Goal: Task Accomplishment & Management: Manage account settings

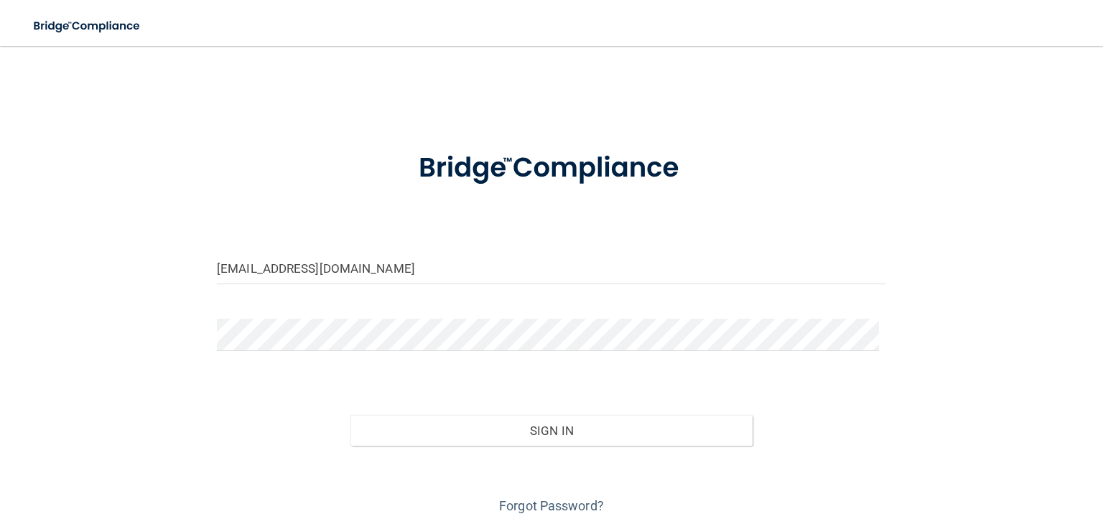
click at [350, 415] on button "Sign In" at bounding box center [550, 431] width 401 height 32
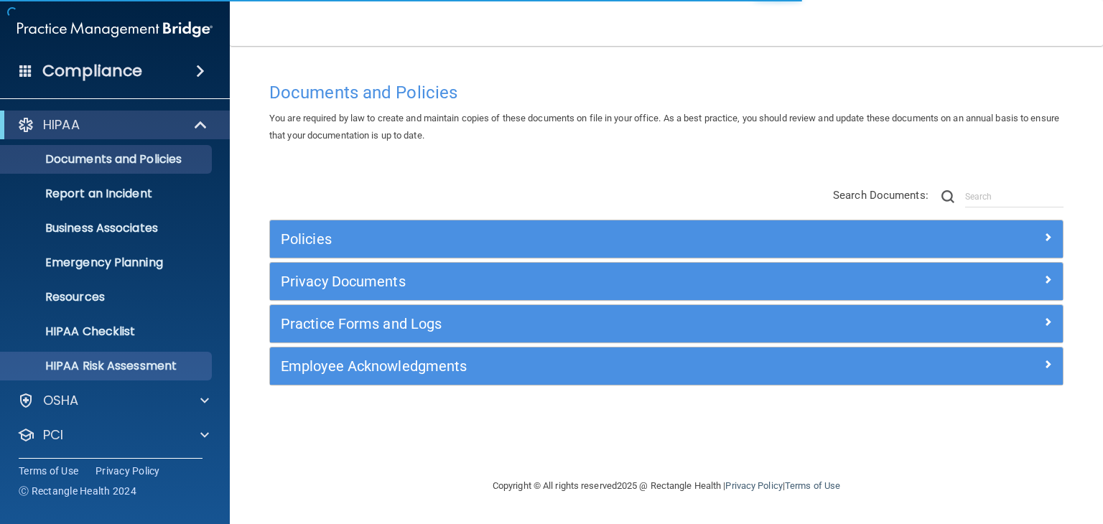
scroll to position [72, 0]
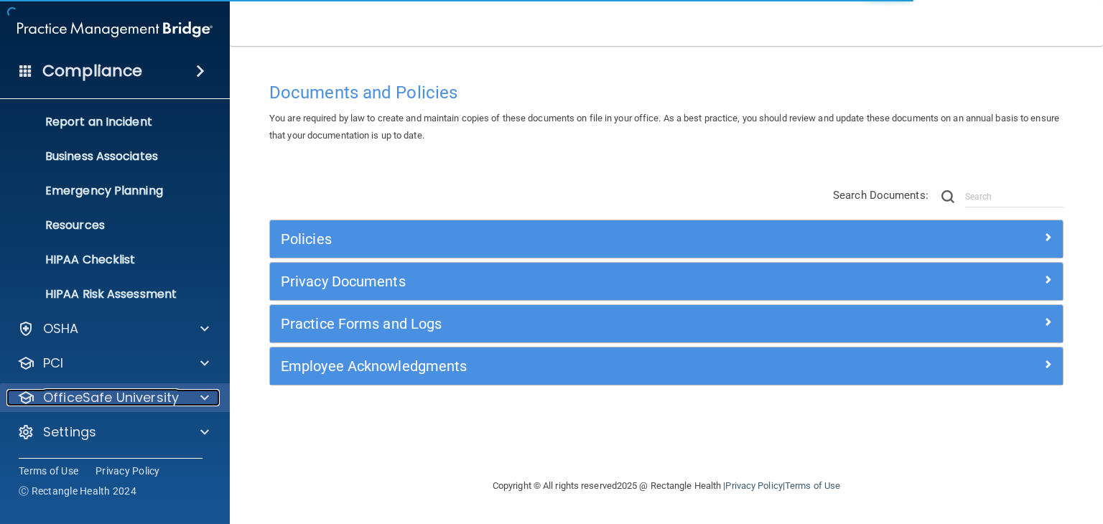
click at [159, 403] on p "OfficeSafe University" at bounding box center [111, 397] width 136 height 17
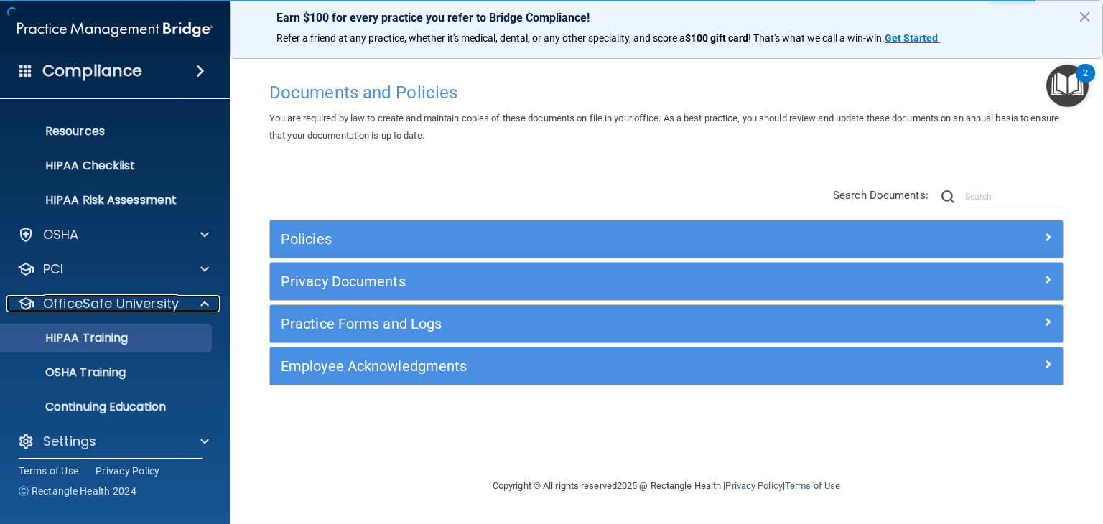
scroll to position [175, 0]
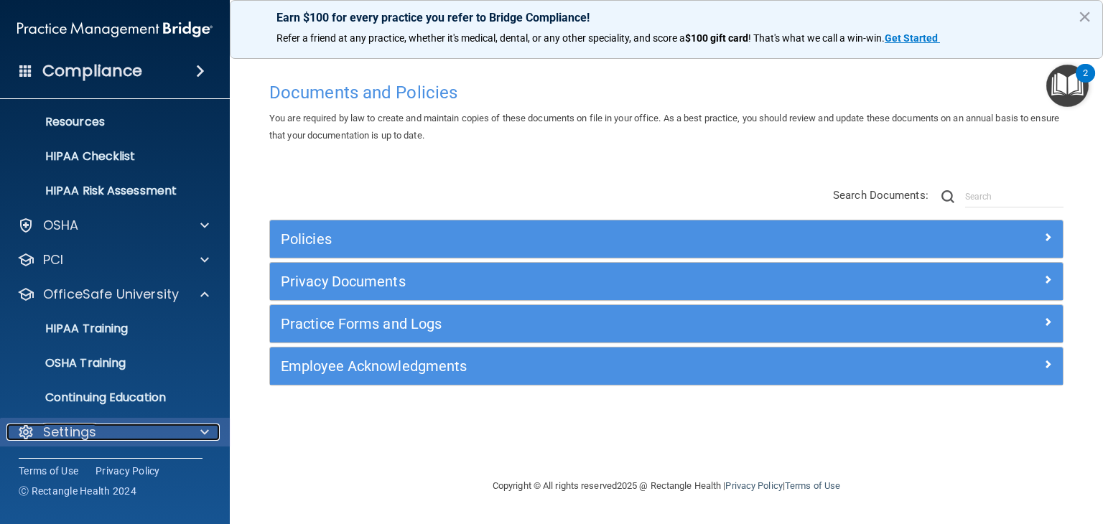
click at [205, 430] on span at bounding box center [204, 432] width 9 height 17
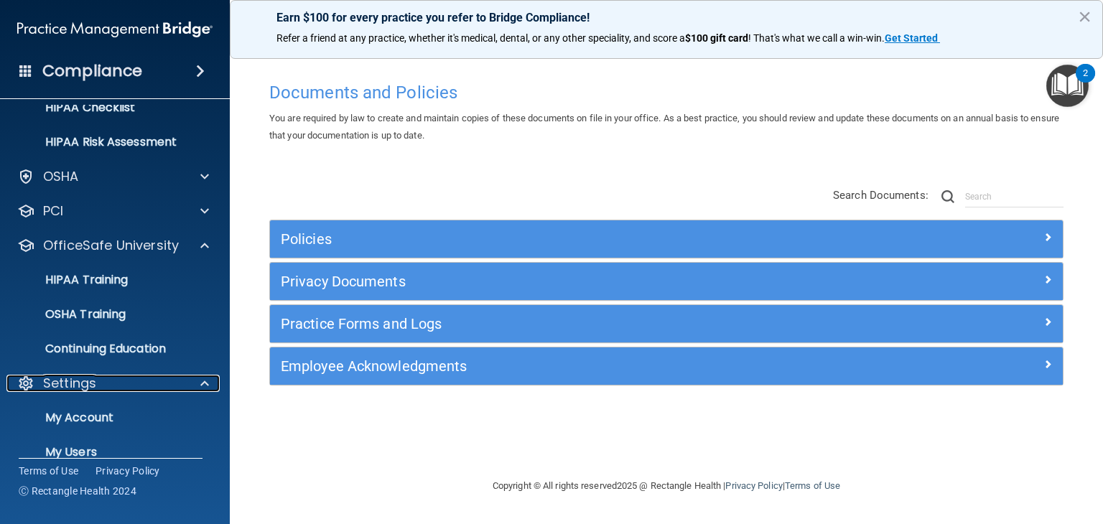
scroll to position [313, 0]
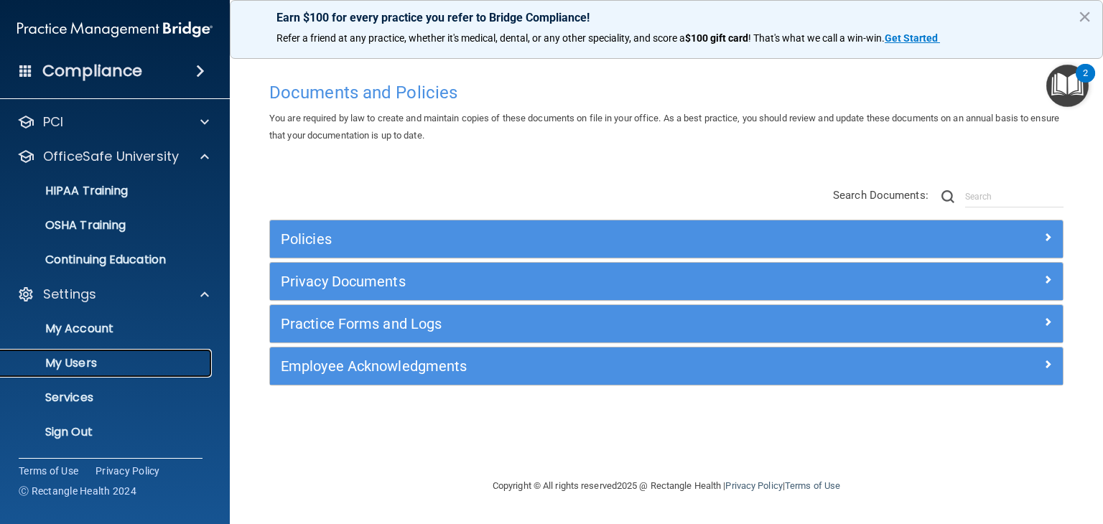
click at [118, 363] on p "My Users" at bounding box center [107, 363] width 196 height 14
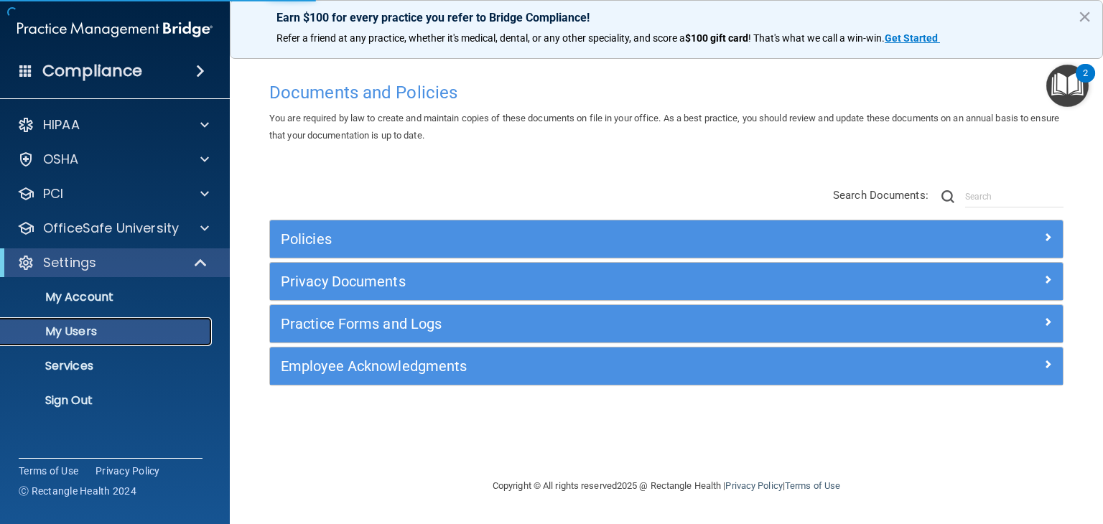
click at [143, 332] on p "My Users" at bounding box center [107, 332] width 196 height 14
select select "20"
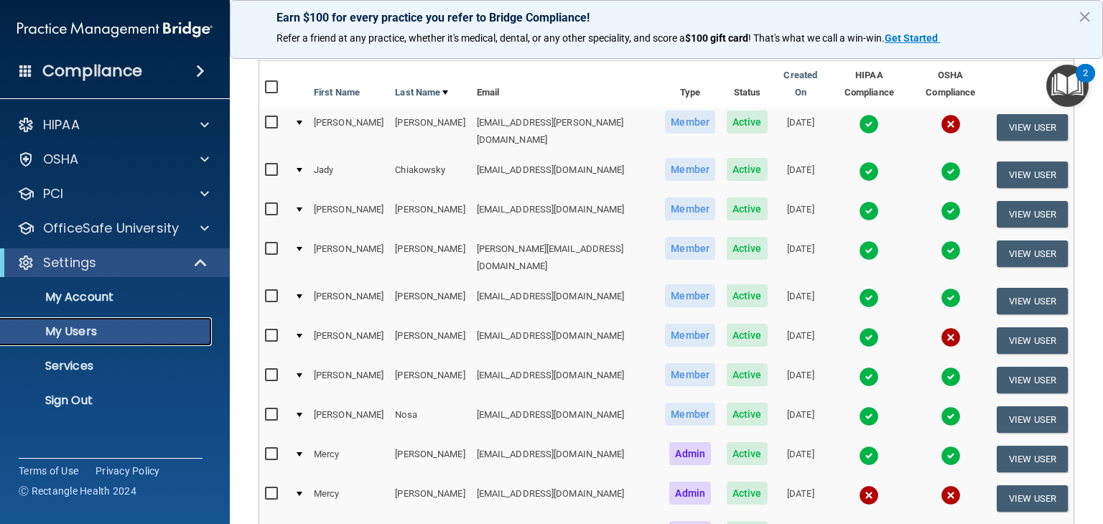
scroll to position [144, 0]
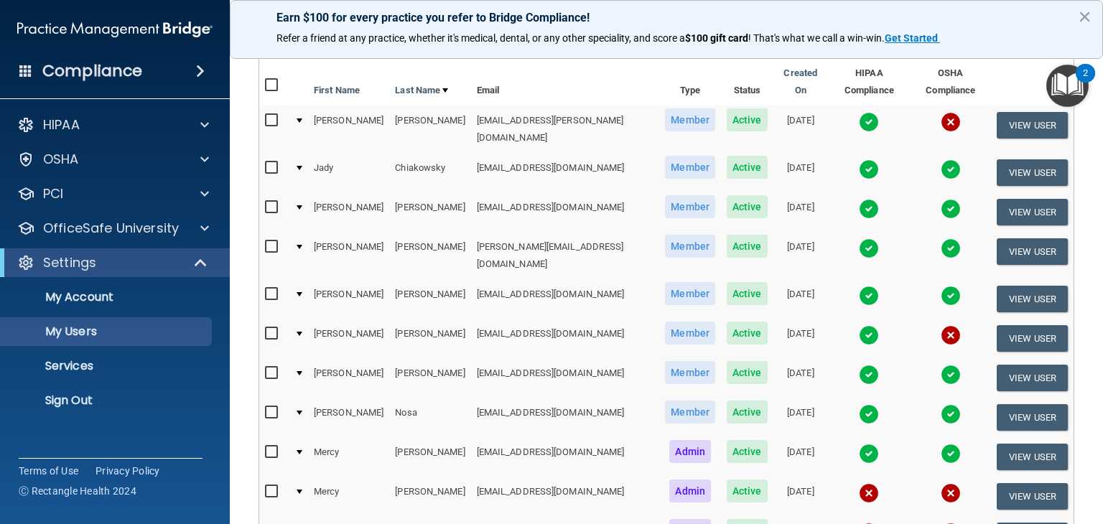
click at [859, 483] on img at bounding box center [869, 493] width 20 height 20
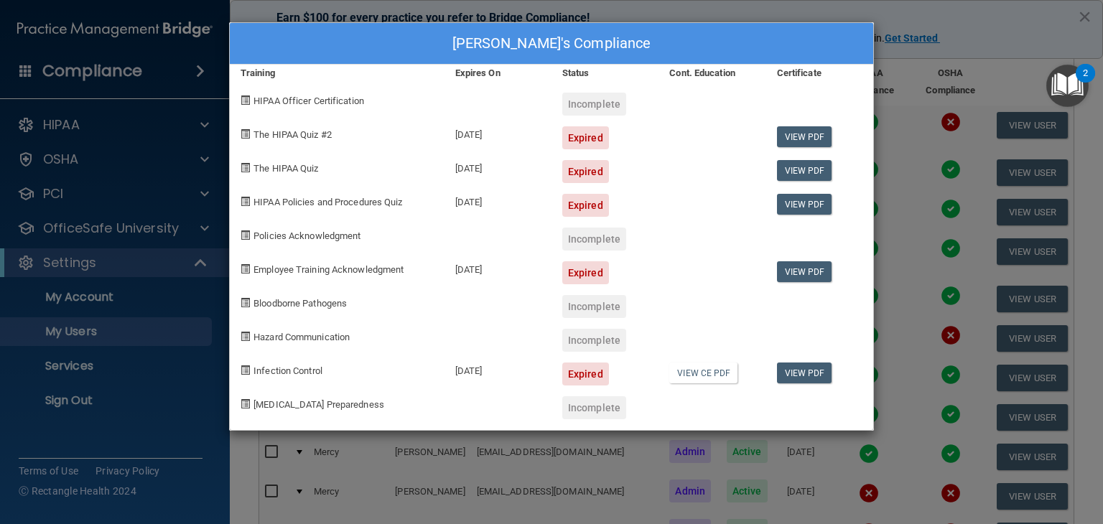
click at [979, 19] on div "Mercy Pablo's Compliance Training Expires On Status Cont. Education Certificate…" at bounding box center [551, 262] width 1103 height 524
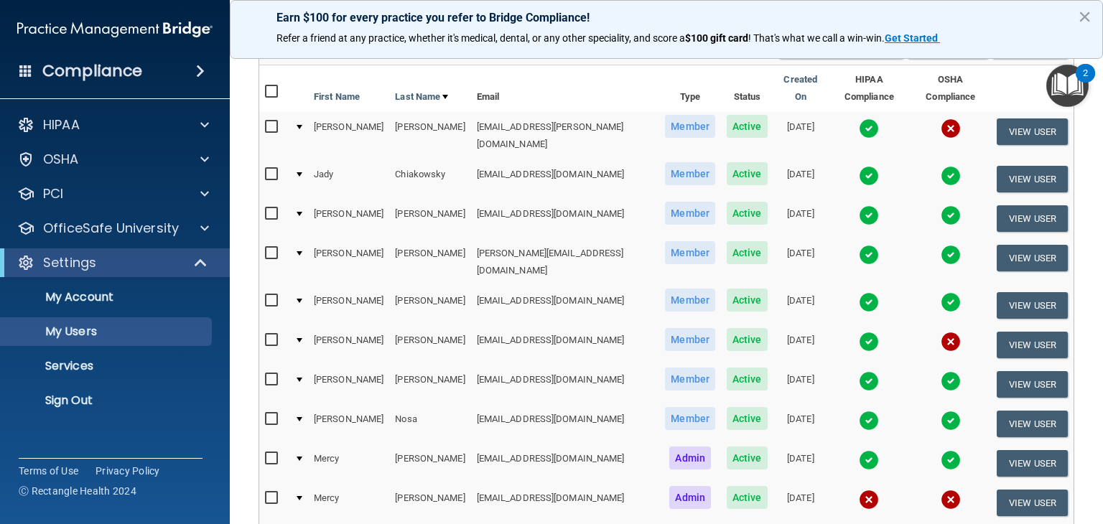
scroll to position [164, 0]
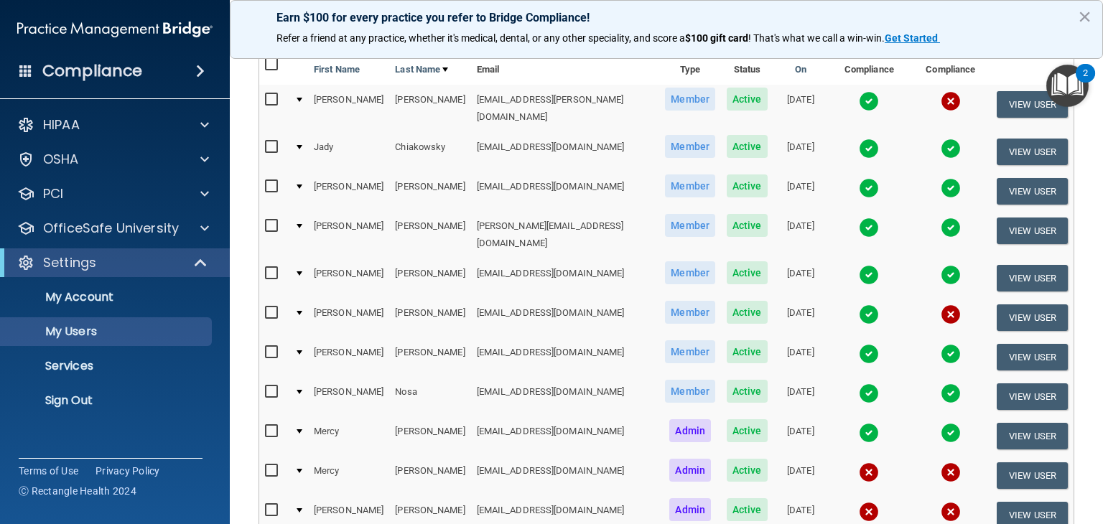
click at [299, 469] on div at bounding box center [300, 471] width 6 height 4
click at [266, 465] on input "checkbox" at bounding box center [273, 470] width 17 height 11
checkbox input "true"
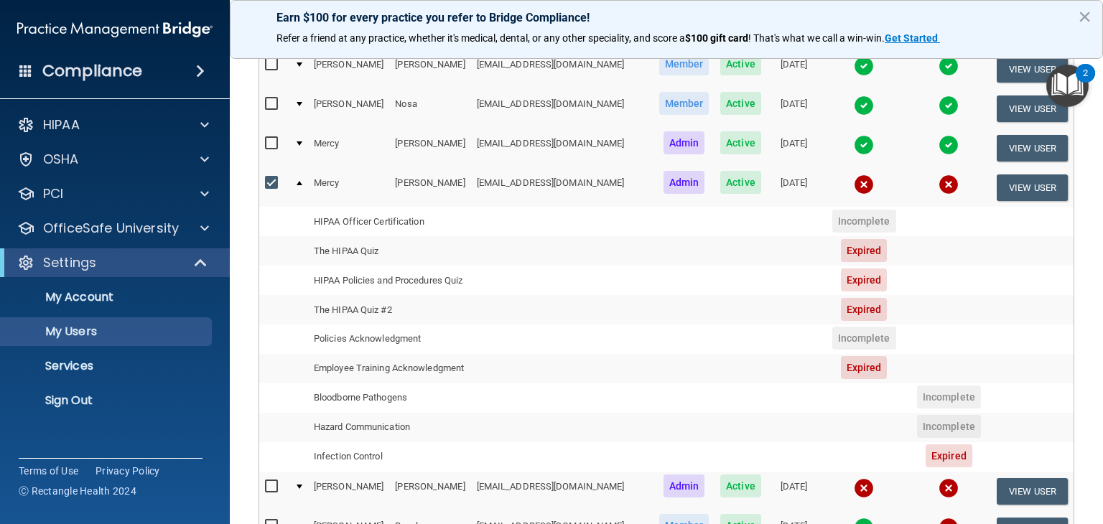
scroll to position [453, 0]
click at [1003, 178] on button "View User" at bounding box center [1032, 188] width 71 height 27
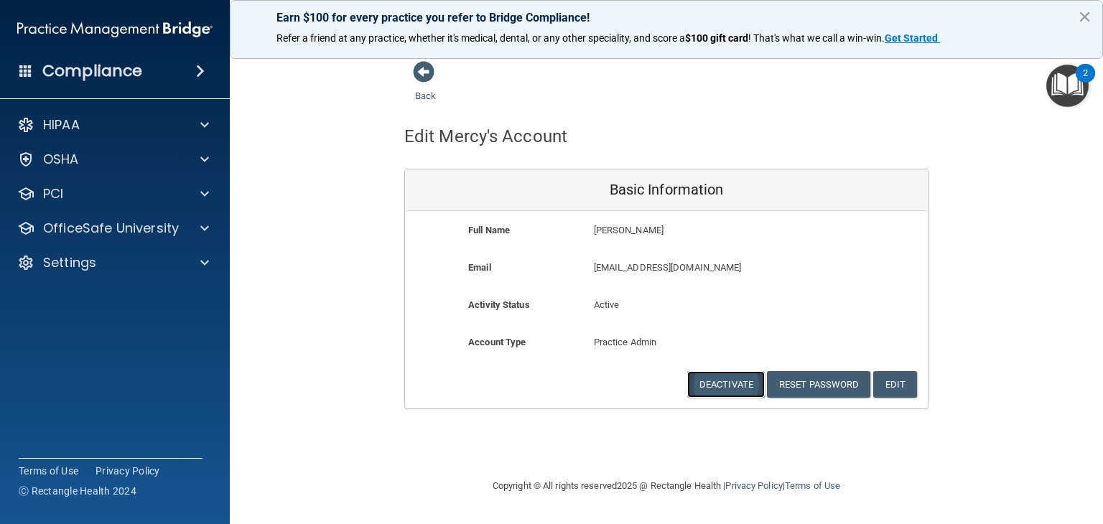
click at [735, 380] on button "Deactivate" at bounding box center [726, 384] width 78 height 27
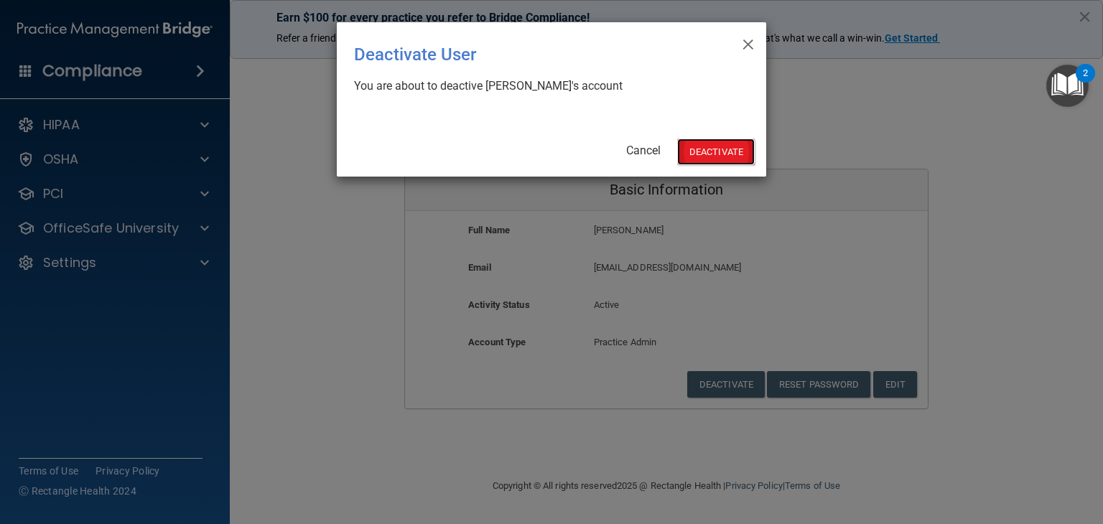
click at [707, 145] on button "Deactivate" at bounding box center [716, 152] width 78 height 27
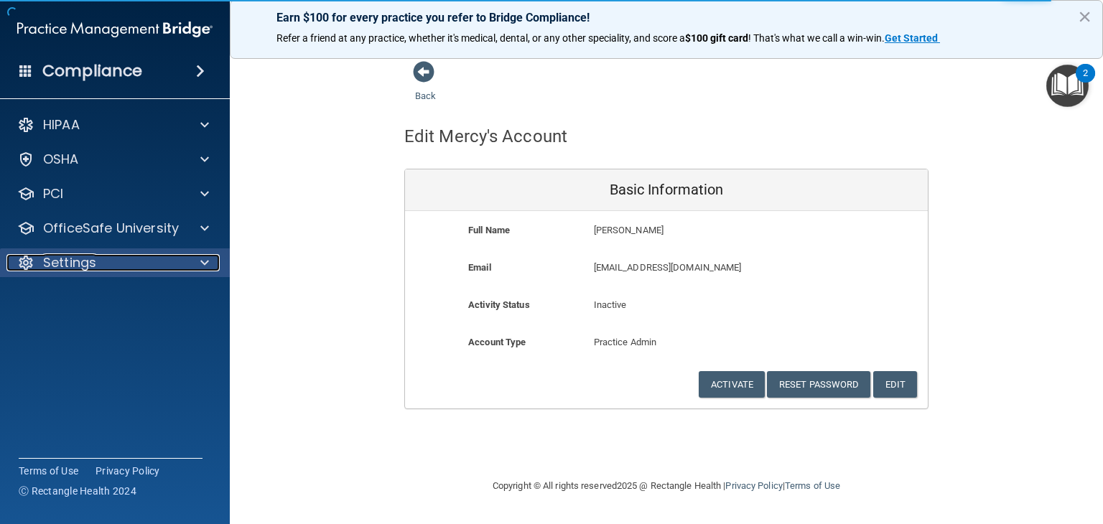
click at [204, 264] on span at bounding box center [204, 262] width 9 height 17
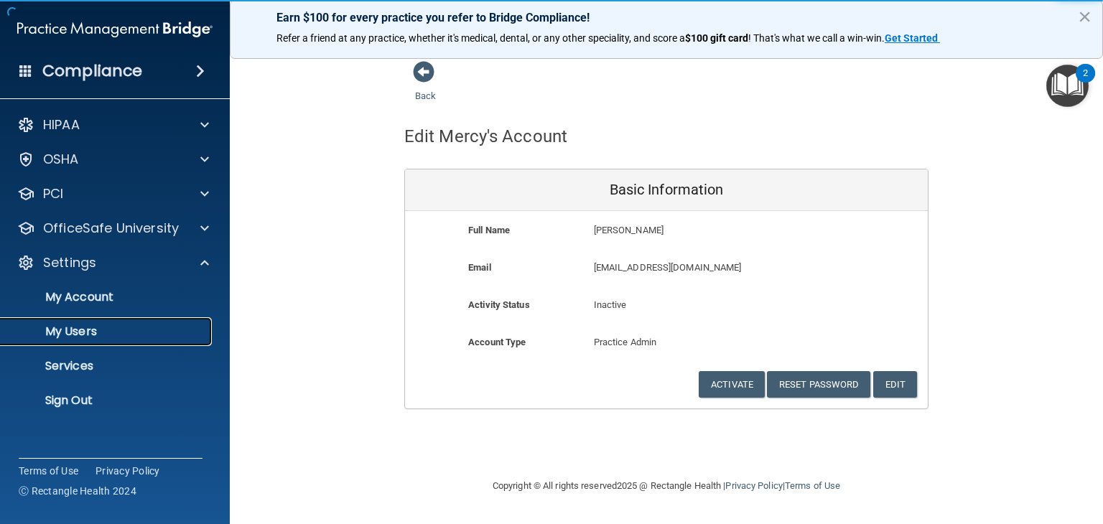
click at [151, 327] on p "My Users" at bounding box center [107, 332] width 196 height 14
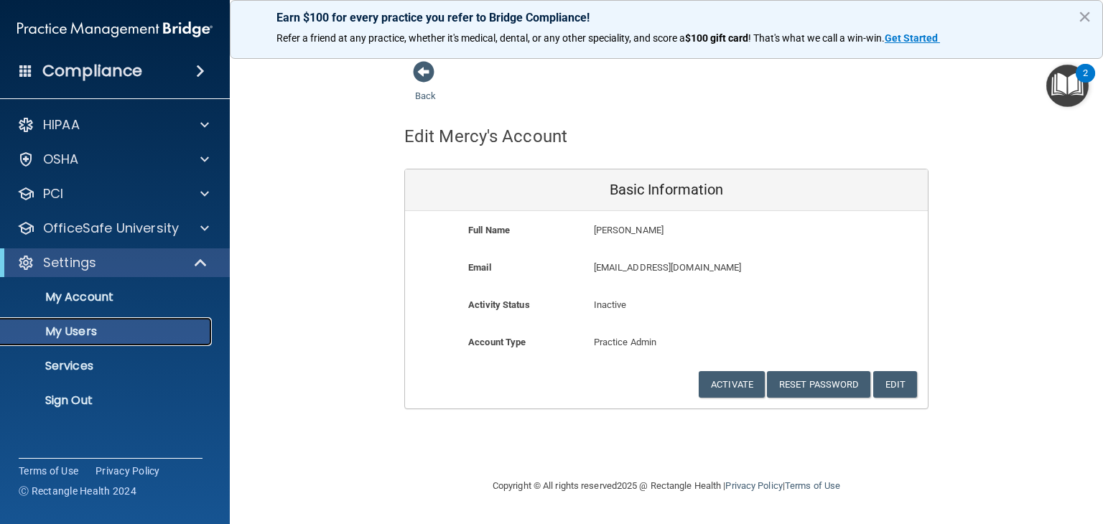
select select "20"
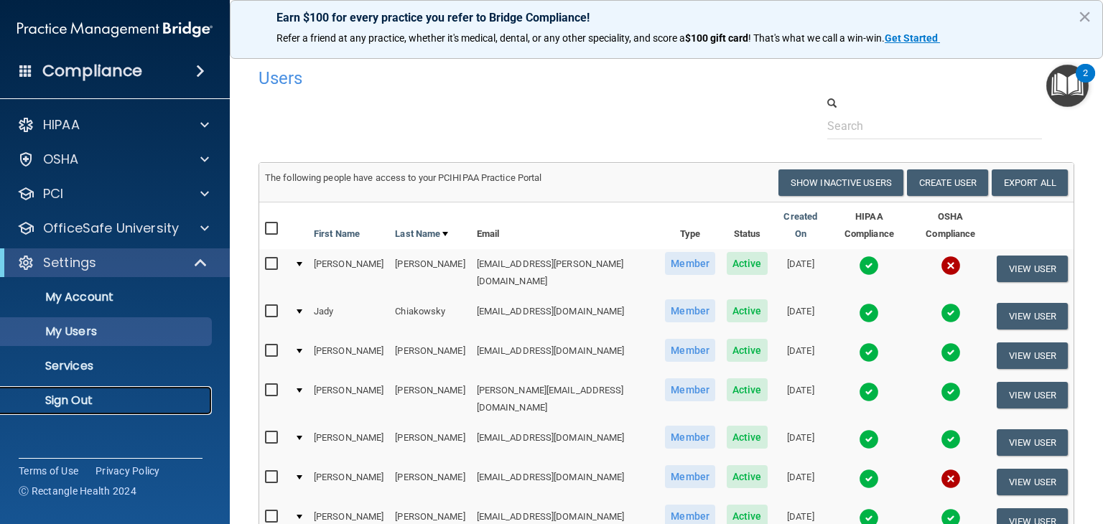
click at [86, 397] on p "Sign Out" at bounding box center [107, 401] width 196 height 14
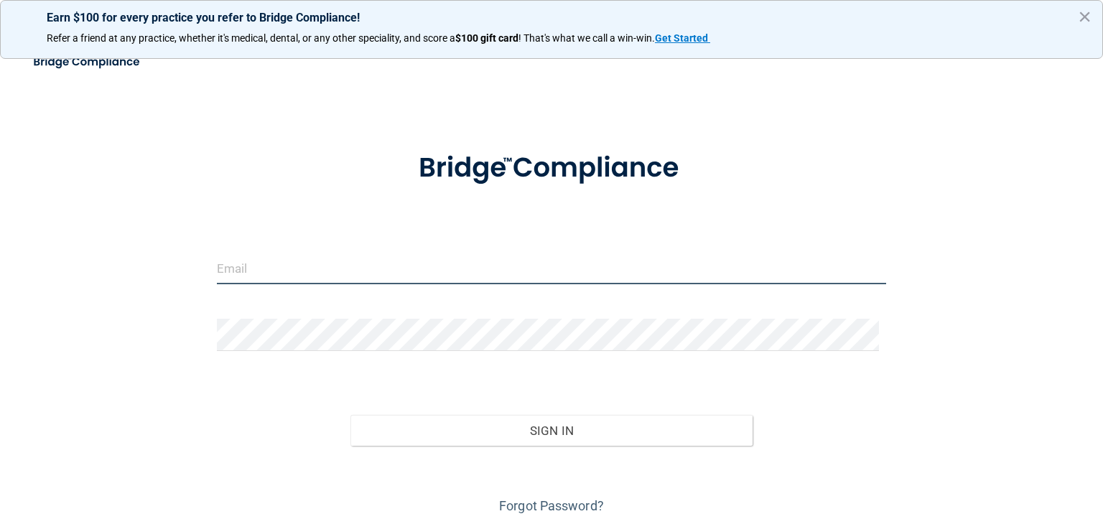
click at [332, 256] on input "email" at bounding box center [551, 268] width 669 height 32
type input "[EMAIL_ADDRESS][DOMAIN_NAME]"
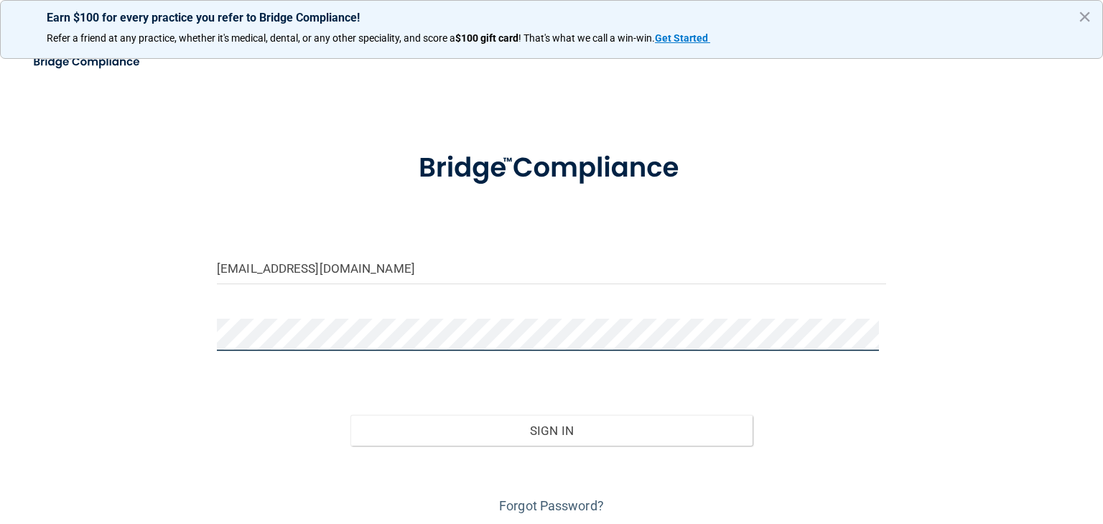
click at [350, 415] on button "Sign In" at bounding box center [550, 431] width 401 height 32
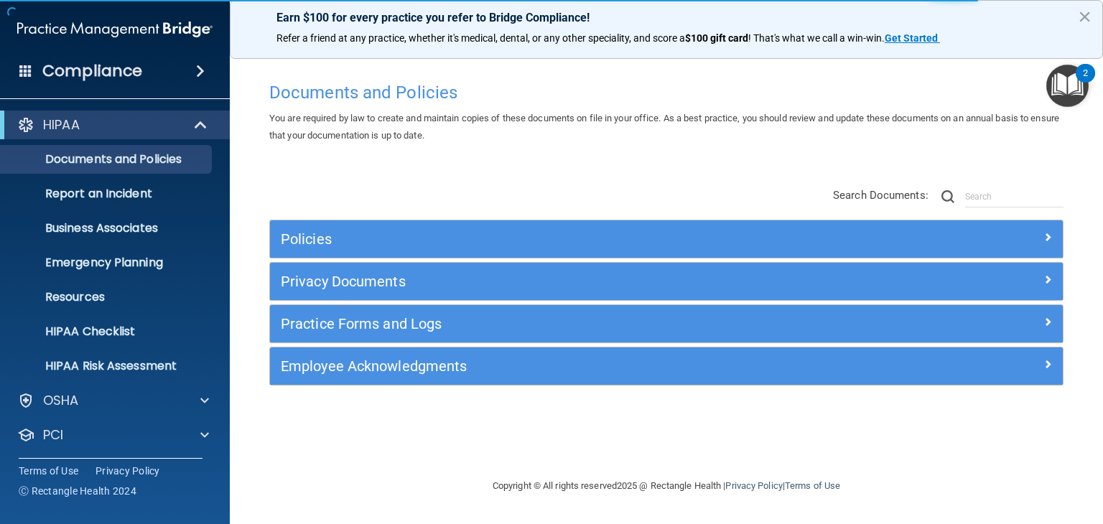
scroll to position [72, 0]
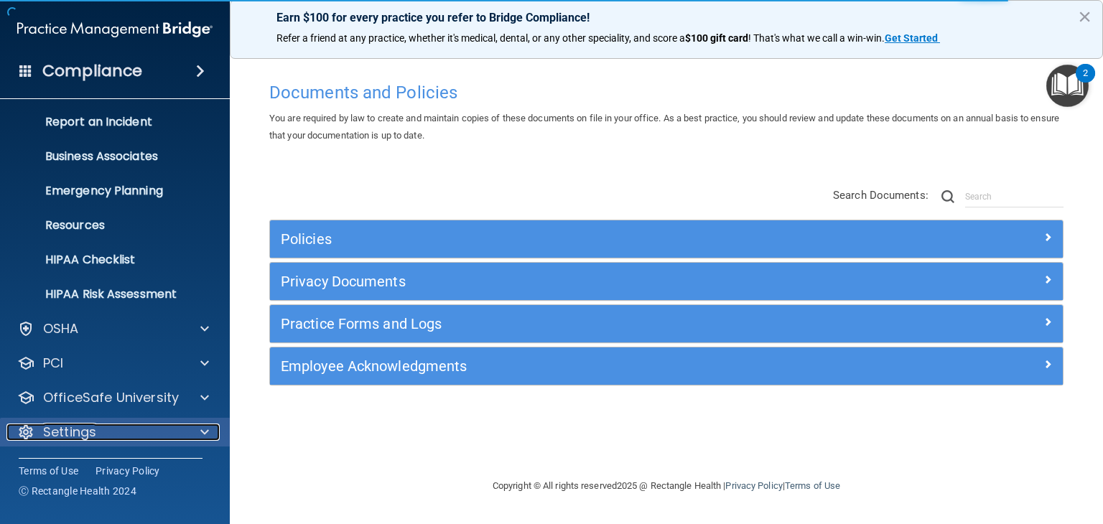
click at [201, 430] on span at bounding box center [204, 432] width 9 height 17
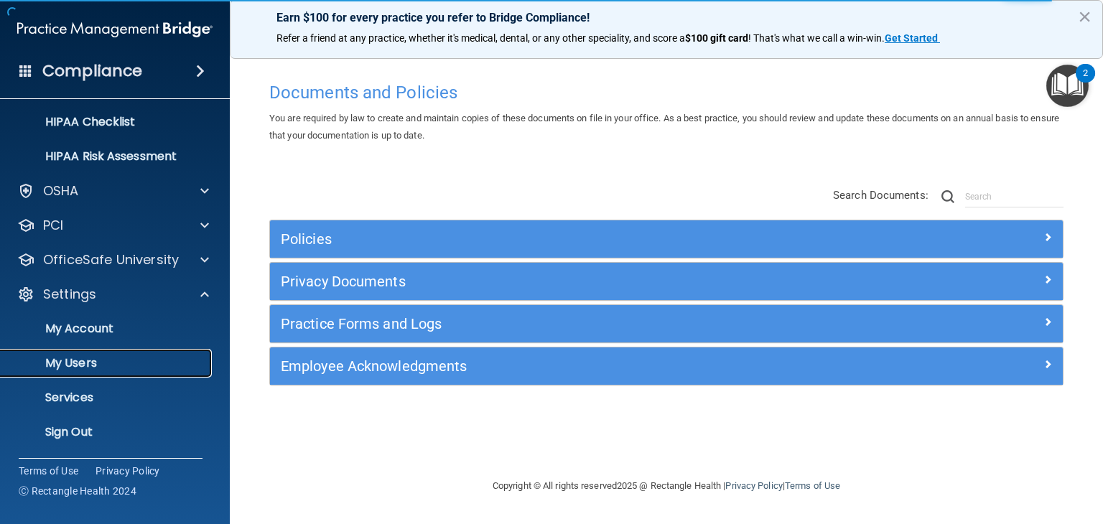
click at [67, 363] on p "My Users" at bounding box center [107, 363] width 196 height 14
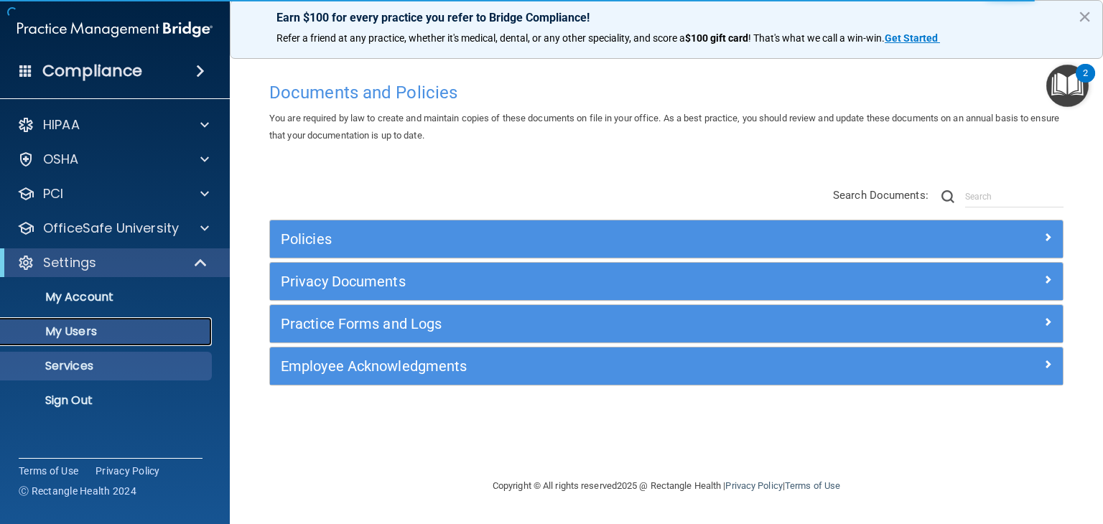
select select "20"
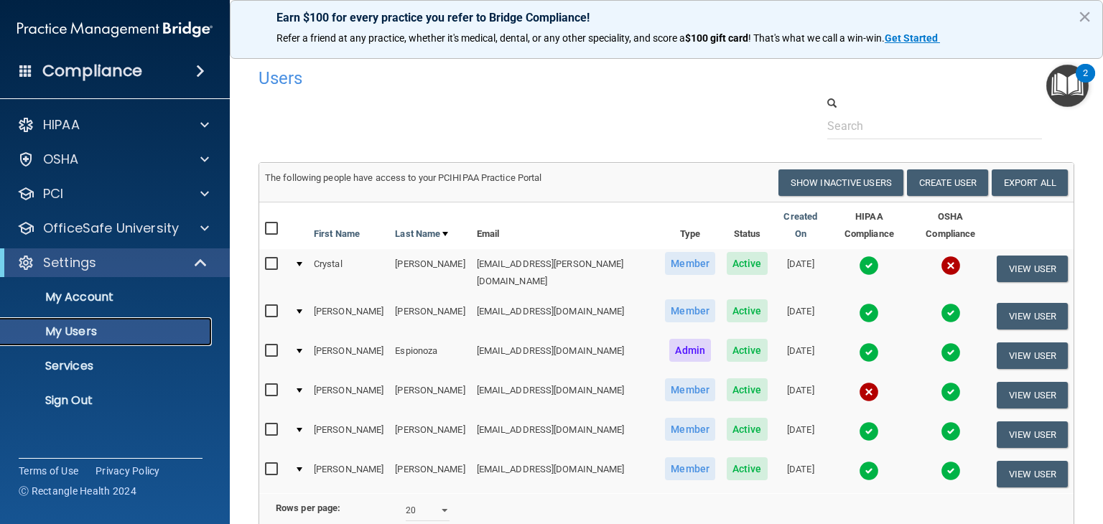
scroll to position [126, 0]
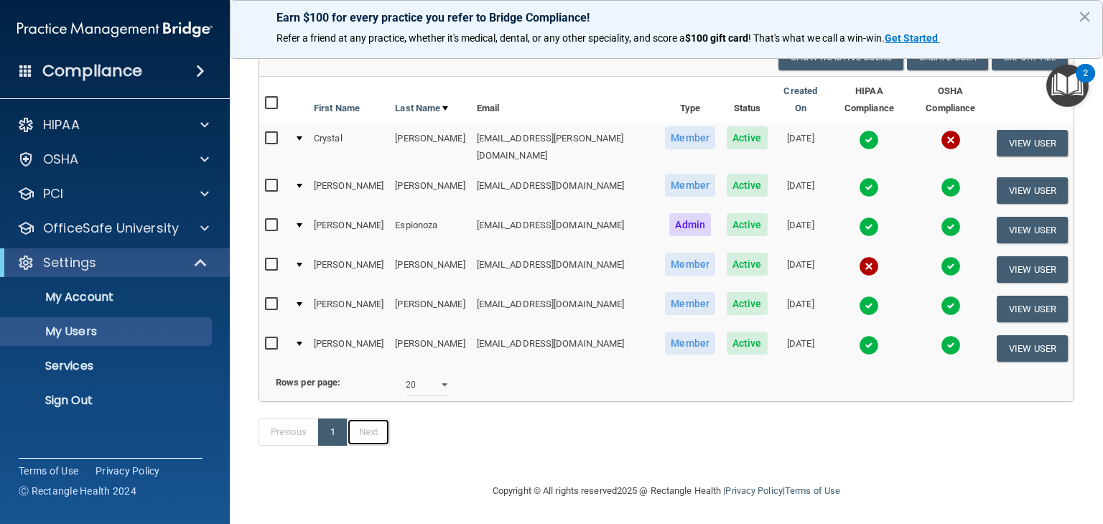
click at [371, 437] on link "Next" at bounding box center [368, 432] width 43 height 27
select select "20"
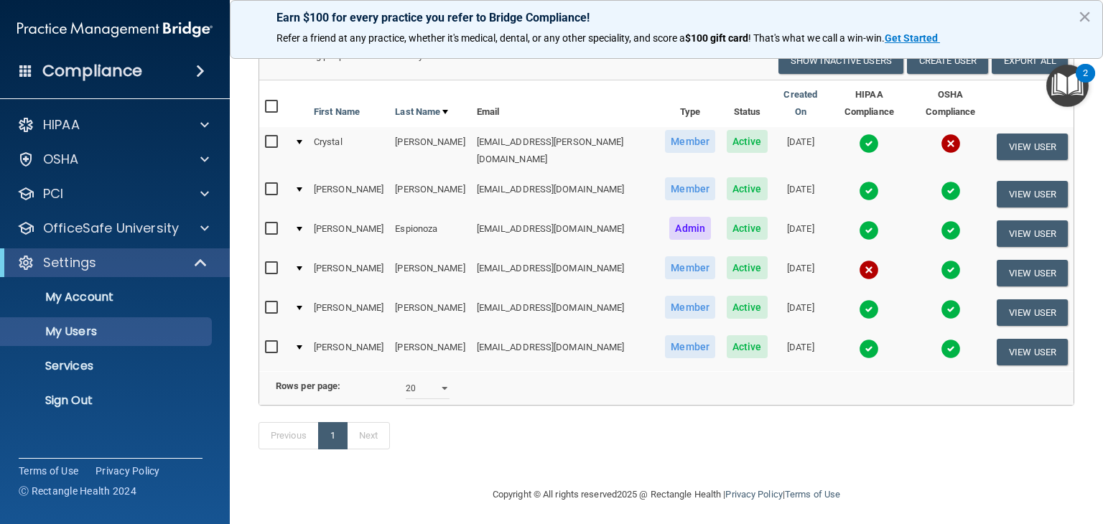
scroll to position [126, 0]
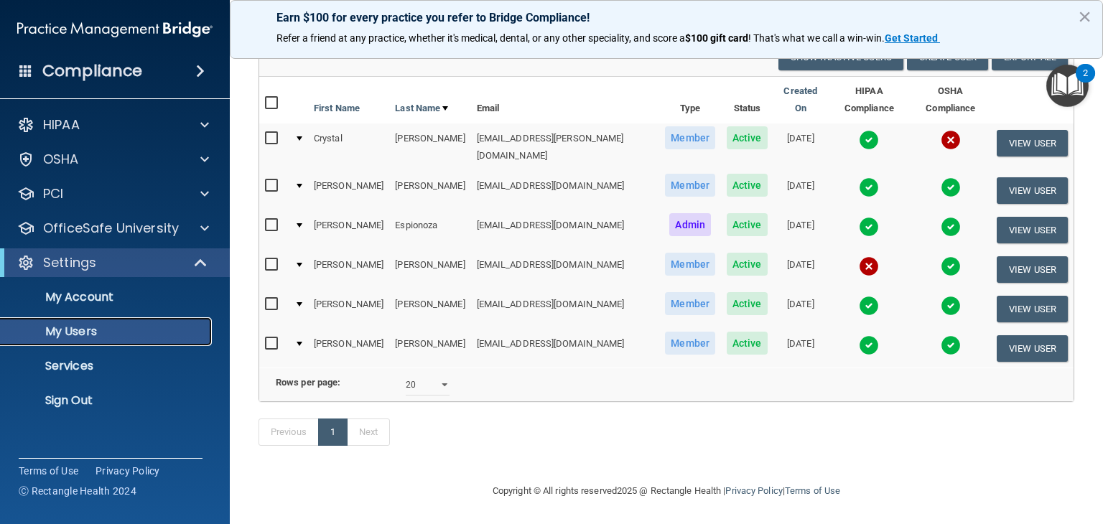
click at [146, 330] on p "My Users" at bounding box center [107, 332] width 196 height 14
select select "20"
click at [86, 400] on p "Sign Out" at bounding box center [107, 401] width 196 height 14
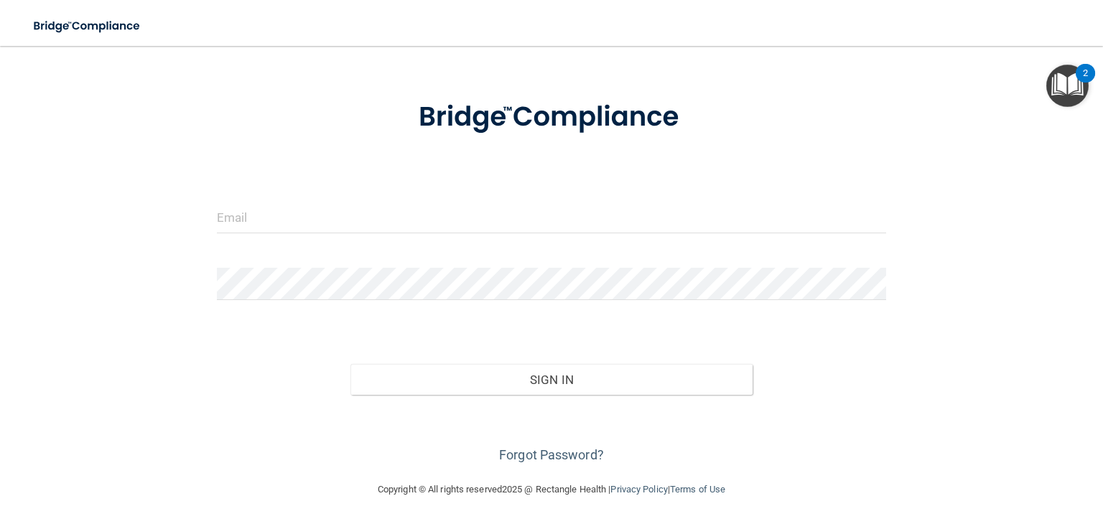
scroll to position [50, 0]
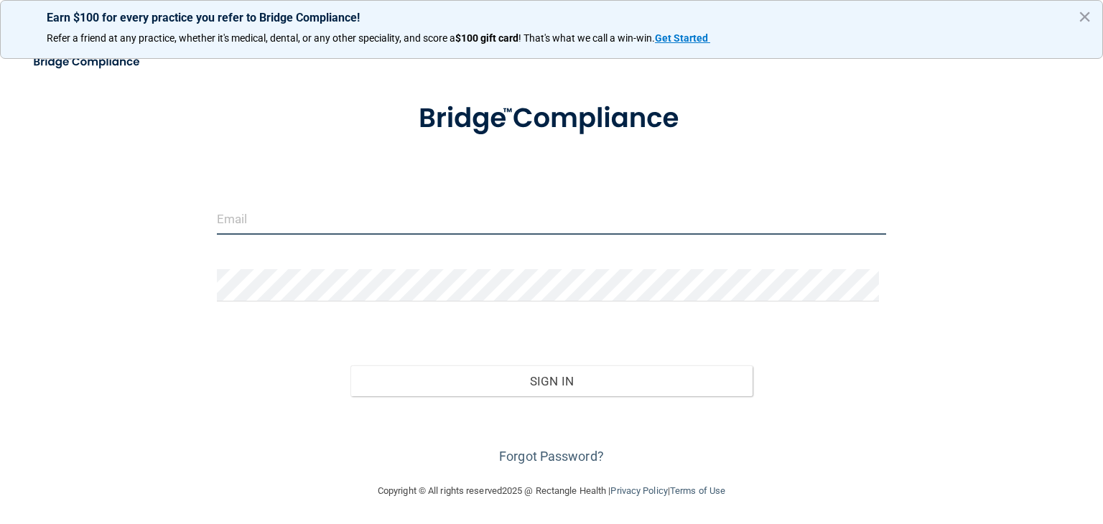
click at [266, 211] on input "email" at bounding box center [551, 218] width 669 height 32
type input "[EMAIL_ADDRESS][DOMAIN_NAME]"
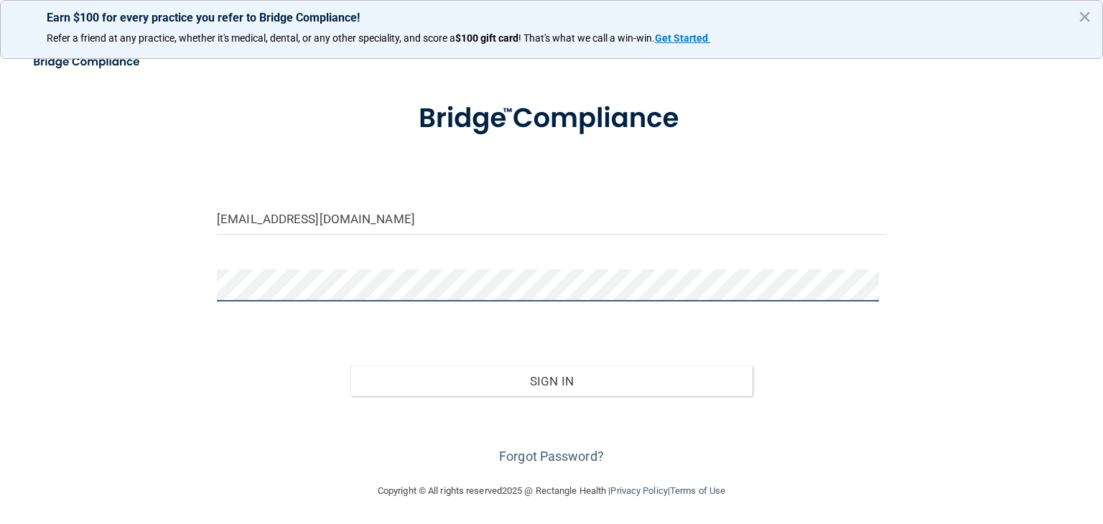
click at [350, 365] on button "Sign In" at bounding box center [550, 381] width 401 height 32
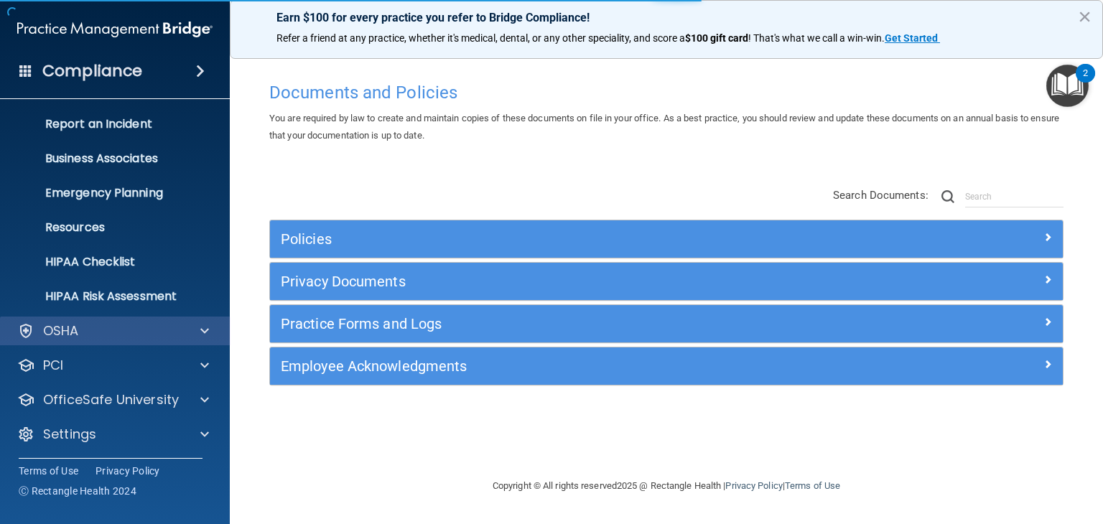
scroll to position [72, 0]
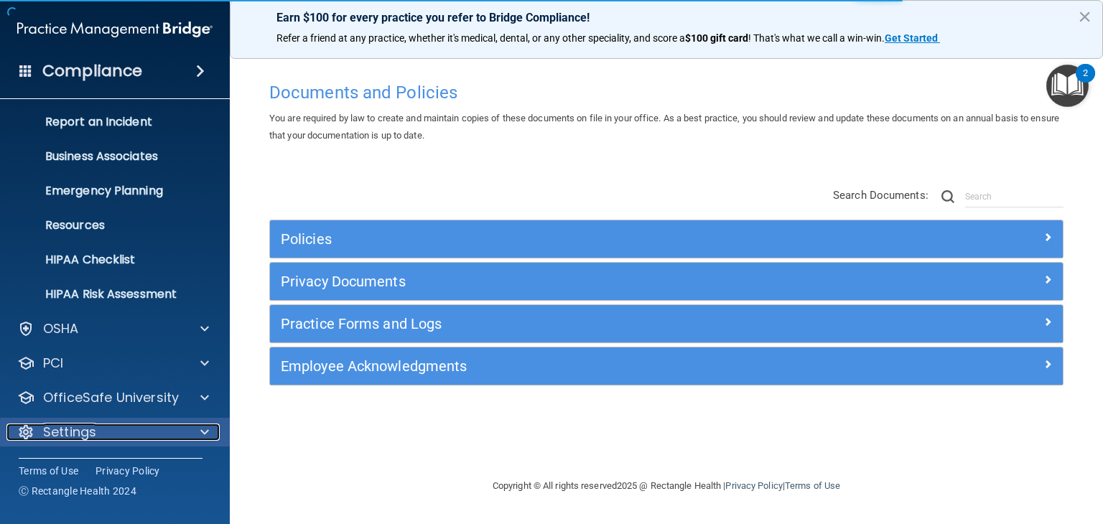
click at [196, 432] on div at bounding box center [203, 432] width 36 height 17
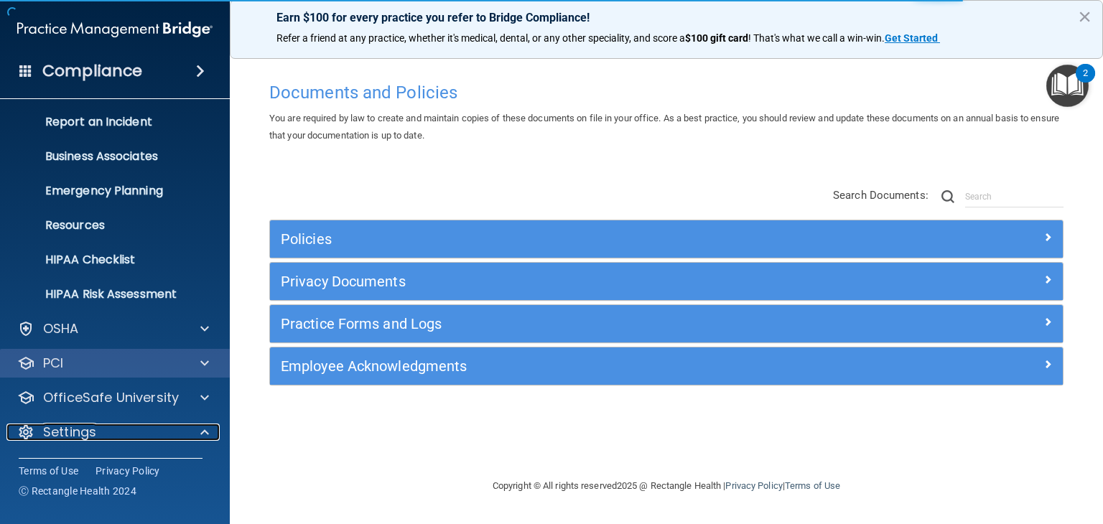
scroll to position [210, 0]
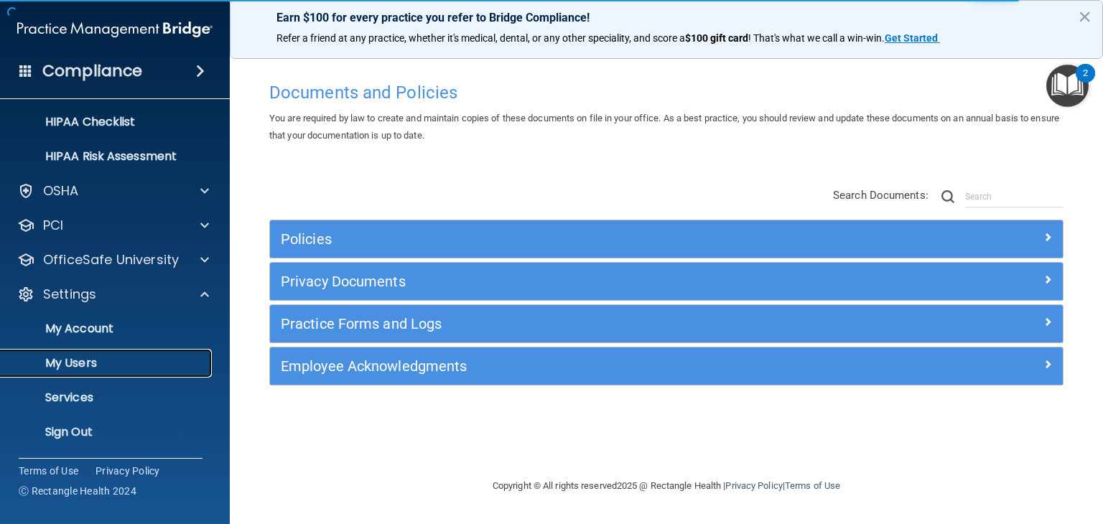
click at [125, 363] on p "My Users" at bounding box center [107, 363] width 196 height 14
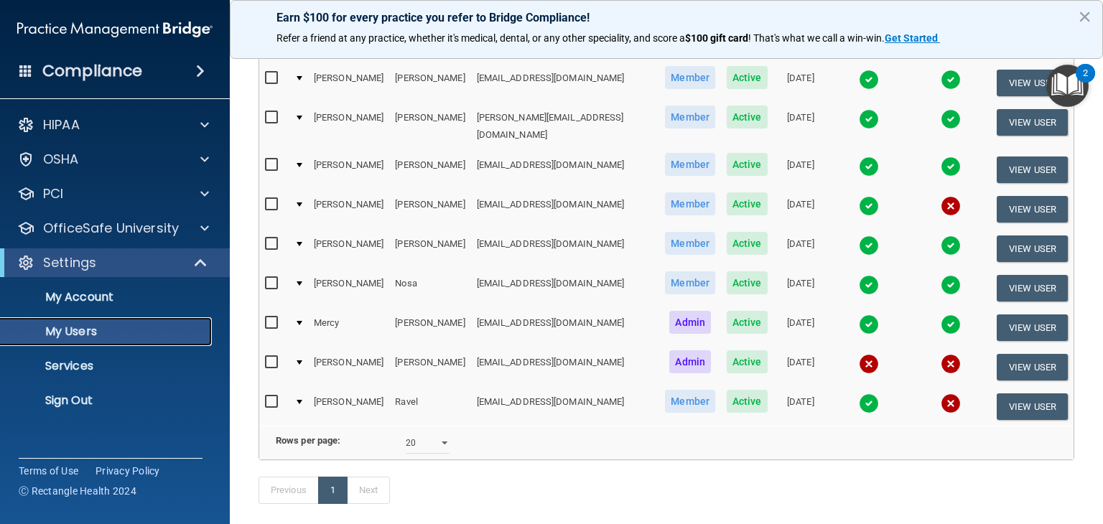
scroll to position [341, 0]
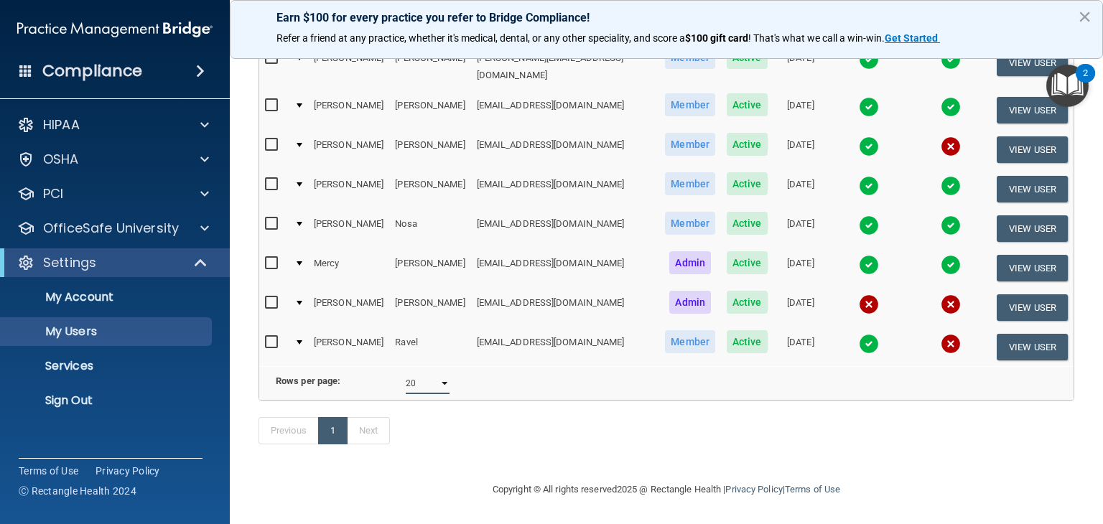
click at [437, 373] on select "10 20 30 40 all" at bounding box center [428, 384] width 44 height 22
select select "30"
click at [406, 373] on select "10 20 30 40 all" at bounding box center [428, 384] width 44 height 22
select select "30"
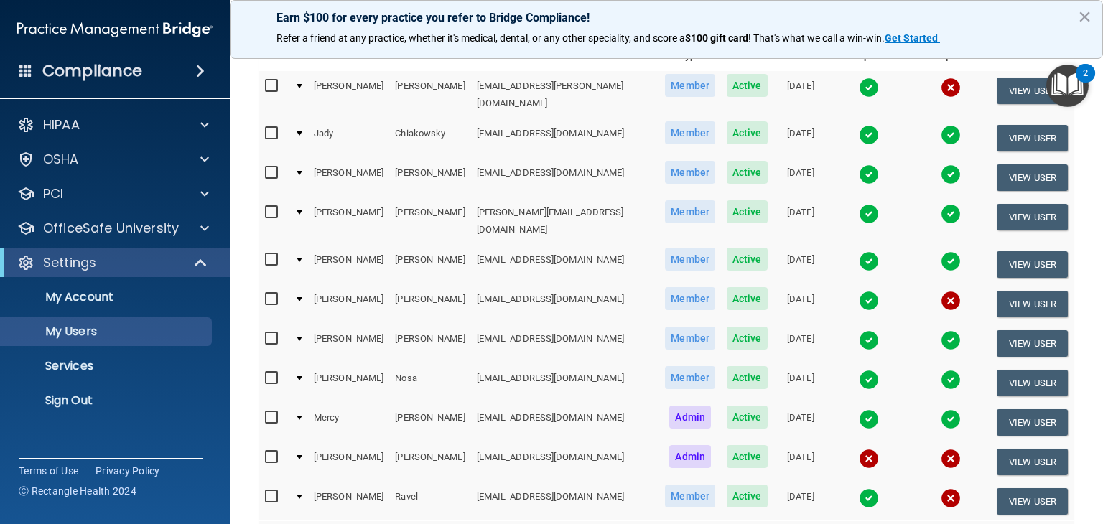
scroll to position [215, 0]
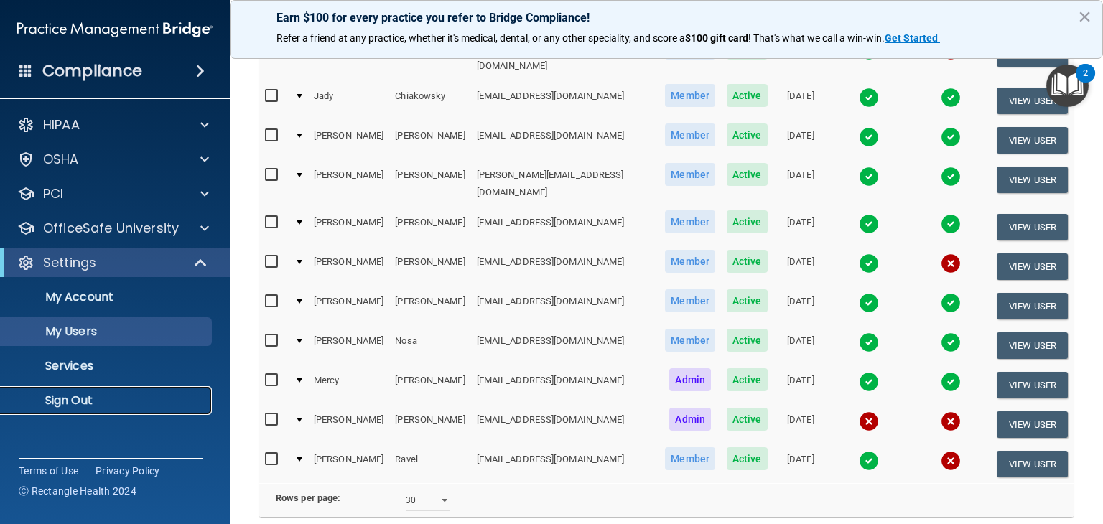
click at [55, 406] on p "Sign Out" at bounding box center [107, 401] width 196 height 14
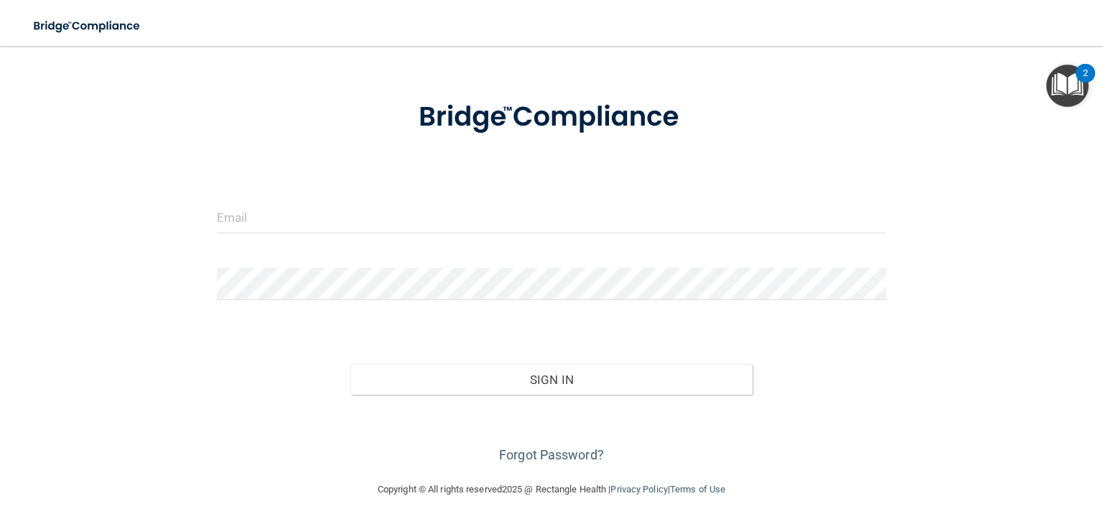
scroll to position [50, 0]
